Goal: Find contact information: Find contact information

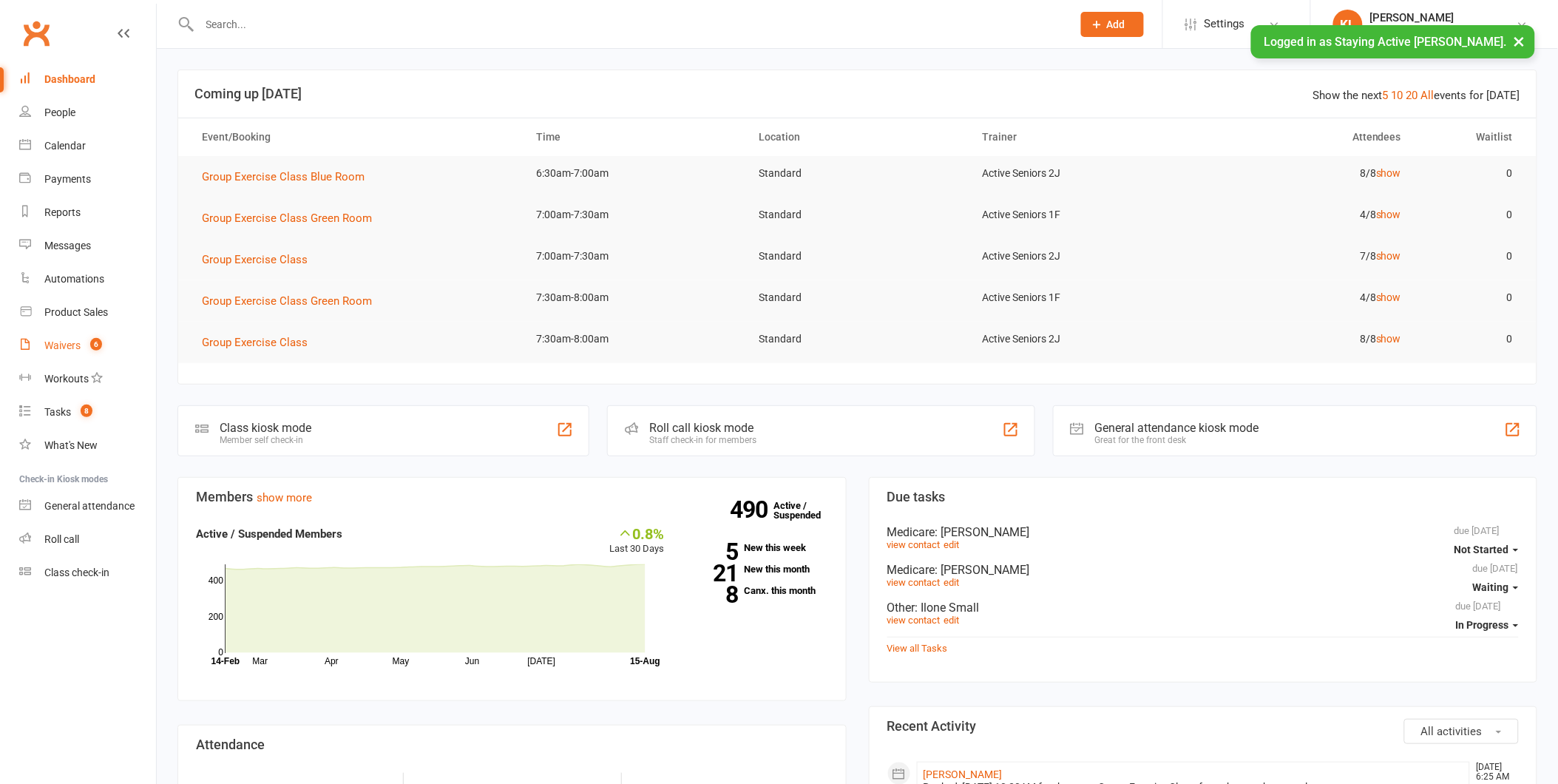
click at [78, 340] on div "Waivers" at bounding box center [62, 346] width 36 height 12
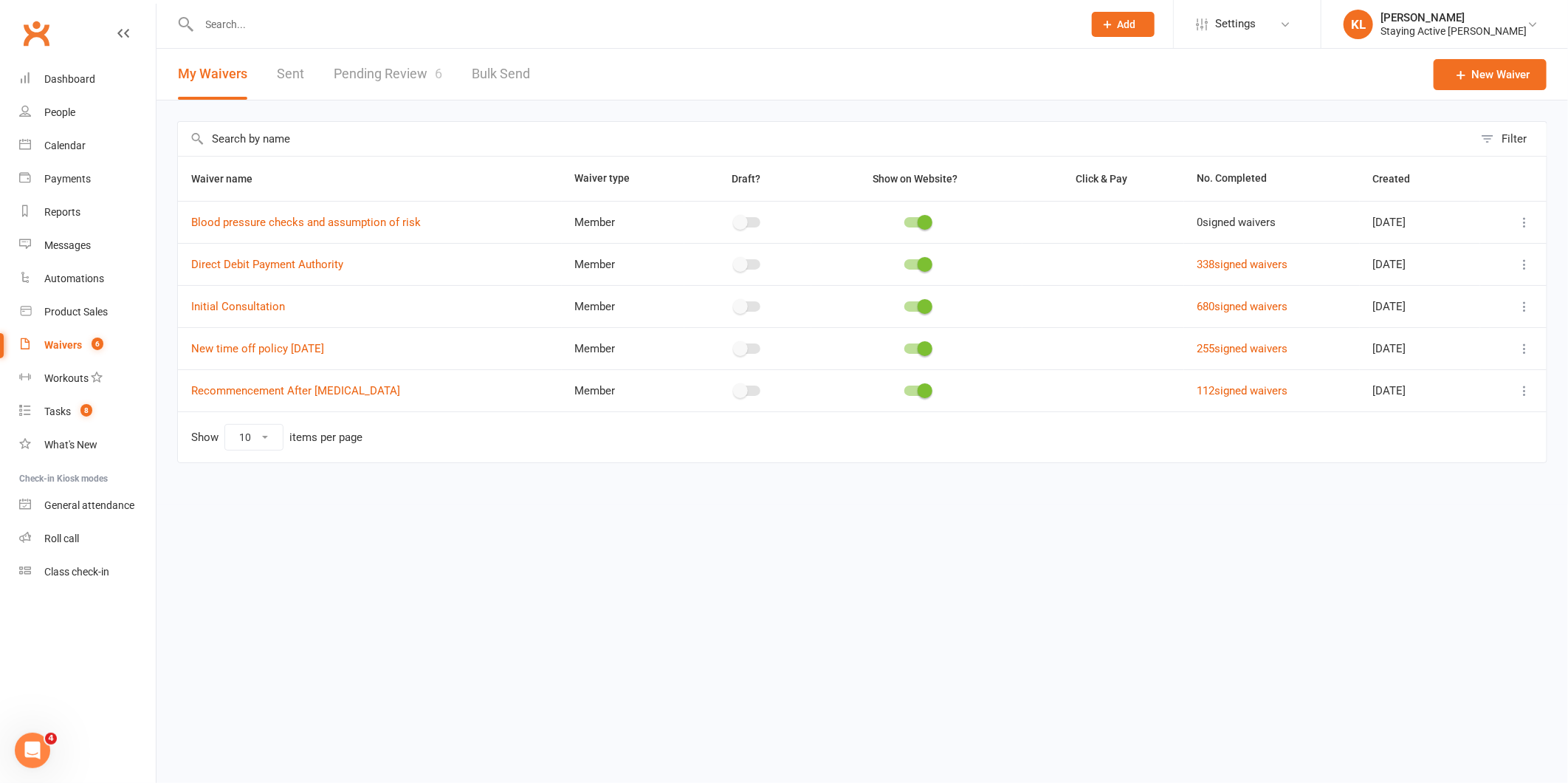
click at [405, 85] on link "Pending Review 6" at bounding box center [387, 74] width 108 height 51
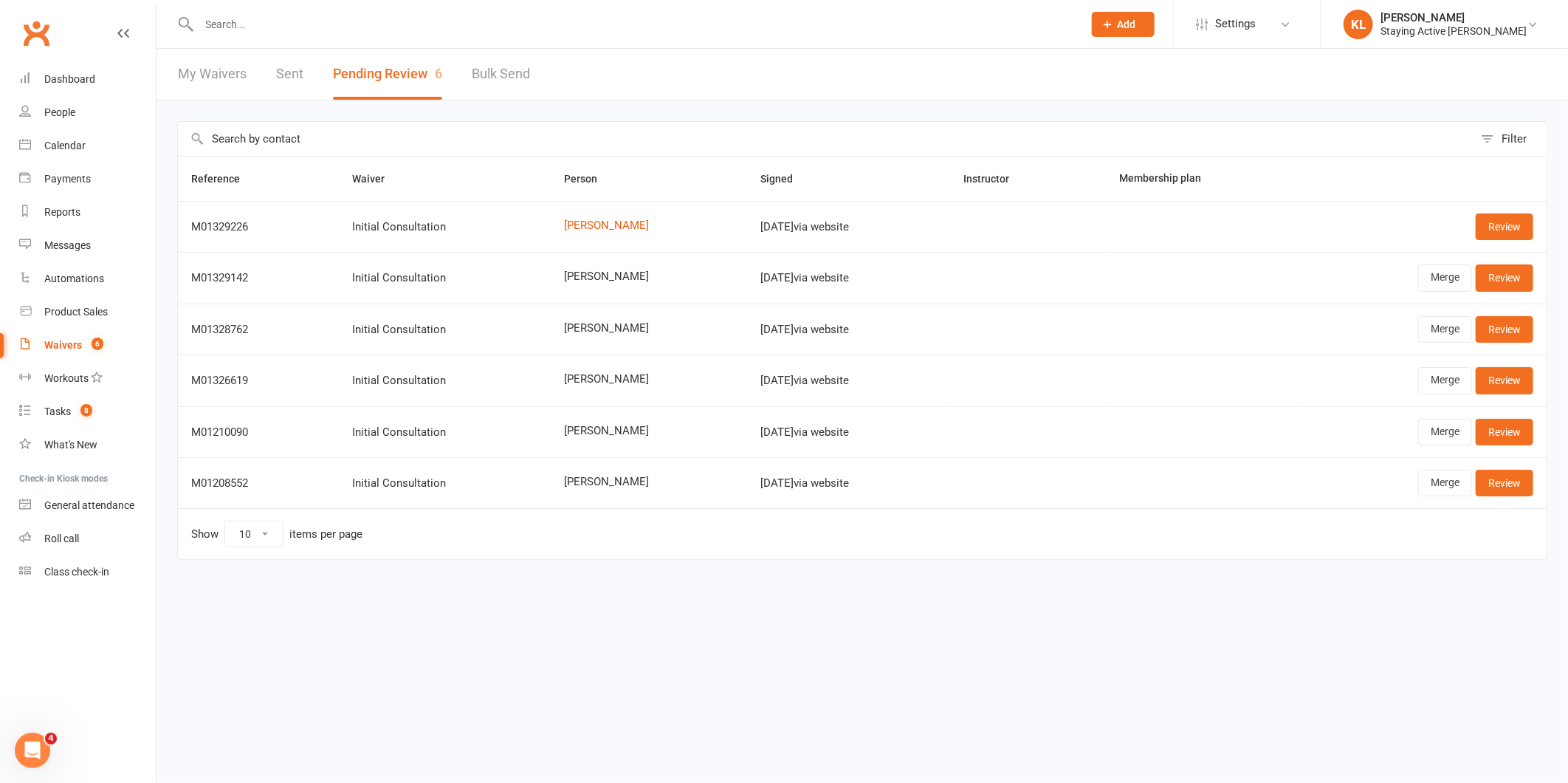
click at [273, 26] on input "text" at bounding box center [633, 24] width 878 height 21
click at [270, 27] on input "text" at bounding box center [633, 24] width 878 height 21
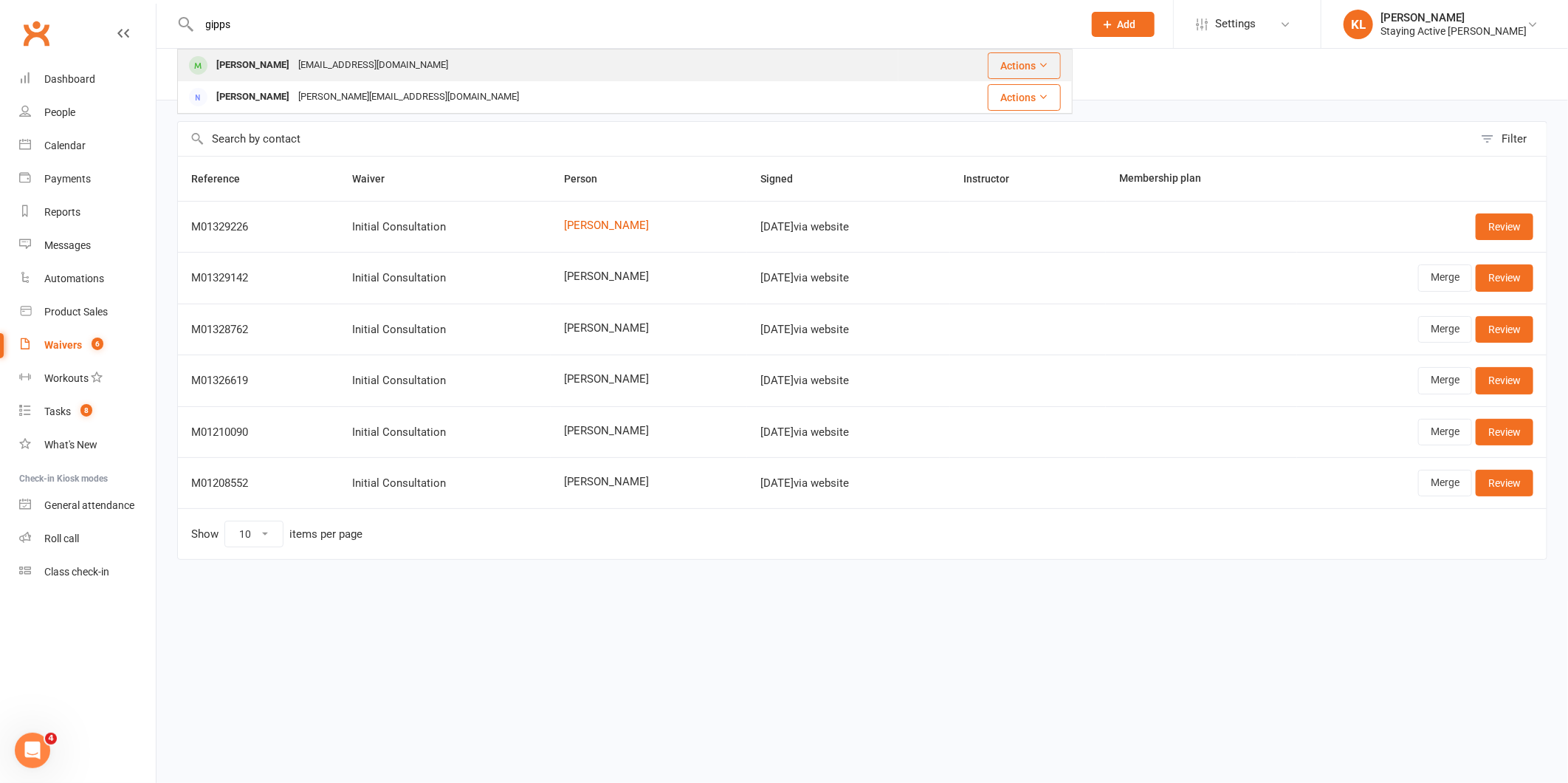
type input "gipps"
click at [255, 55] on div "[PERSON_NAME]" at bounding box center [253, 65] width 82 height 21
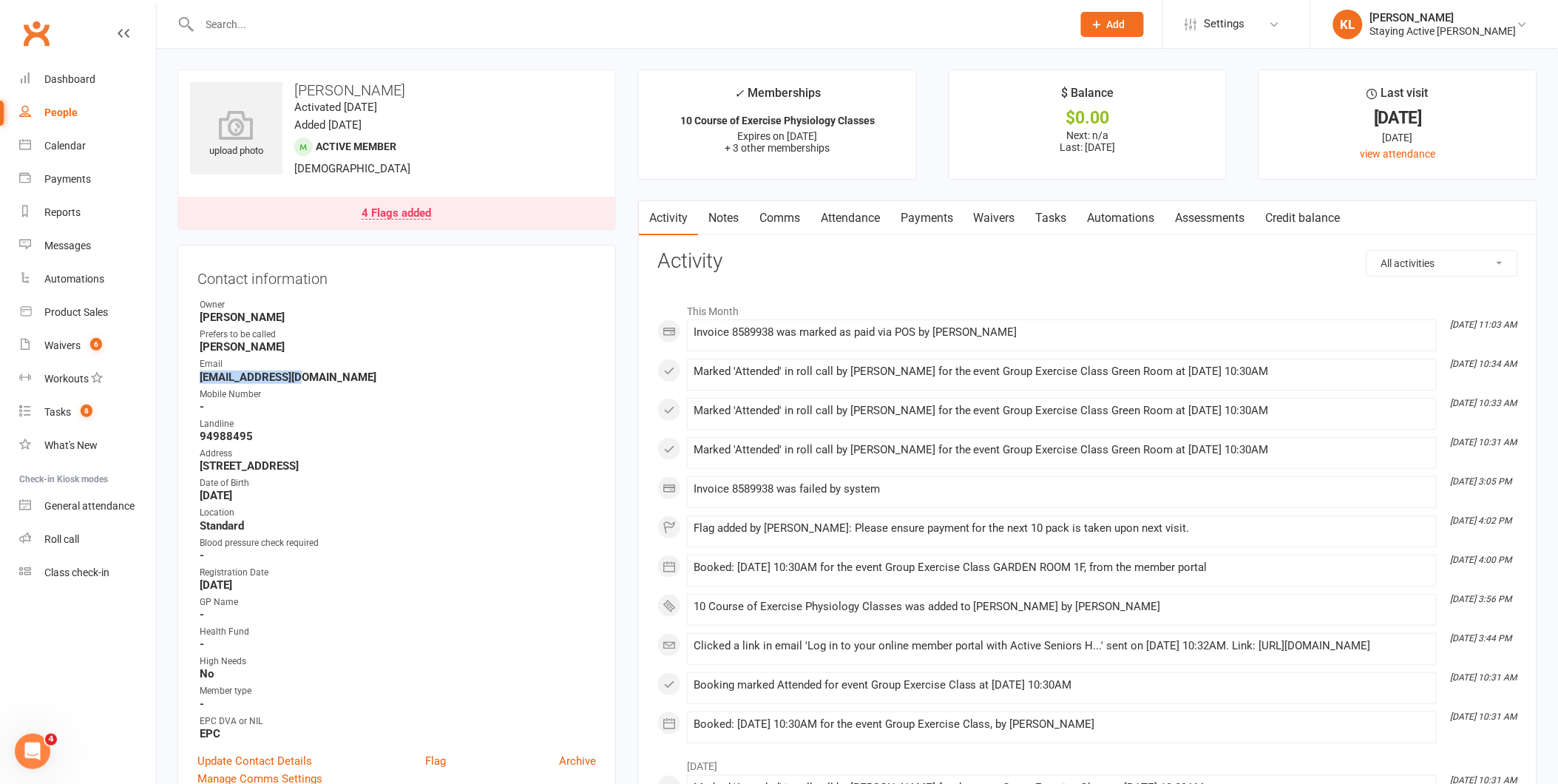
drag, startPoint x: 199, startPoint y: 376, endPoint x: 298, endPoint y: 380, distance: 99.1
click at [298, 381] on li "Email [EMAIL_ADDRESS][DOMAIN_NAME]" at bounding box center [397, 370] width 399 height 26
copy strong "[EMAIL_ADDRESS][DOMAIN_NAME]"
